Goal: Task Accomplishment & Management: Use online tool/utility

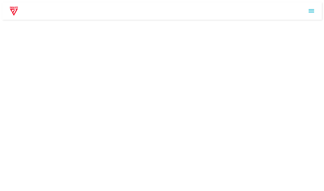
click at [260, 22] on html at bounding box center [162, 11] width 324 height 22
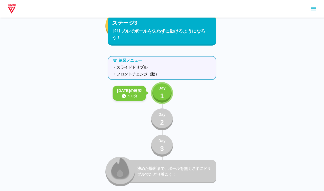
scroll to position [1648, 0]
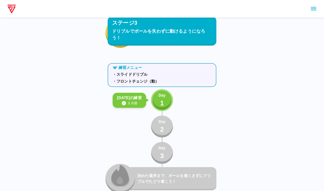
click at [159, 103] on div "Day 1" at bounding box center [162, 101] width 7 height 16
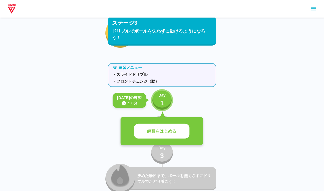
click at [171, 130] on p "練習をはじめる" at bounding box center [161, 131] width 29 height 6
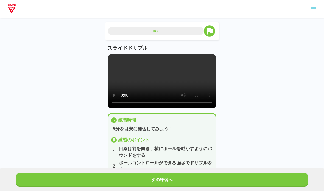
click at [144, 96] on video at bounding box center [162, 81] width 109 height 54
click at [110, 55] on video at bounding box center [162, 81] width 109 height 54
click at [92, 186] on button "次の練習へ" at bounding box center [162, 180] width 292 height 14
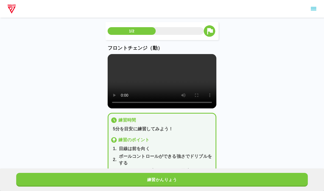
click at [132, 180] on button "練習かんりょう" at bounding box center [162, 180] width 292 height 14
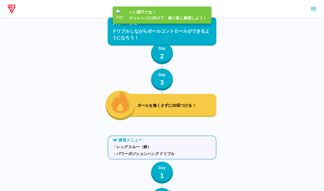
scroll to position [1653, 0]
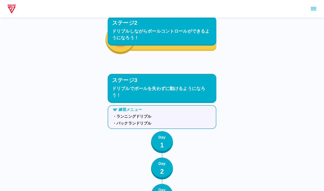
scroll to position [1458, 0]
